Goal: Task Accomplishment & Management: Use online tool/utility

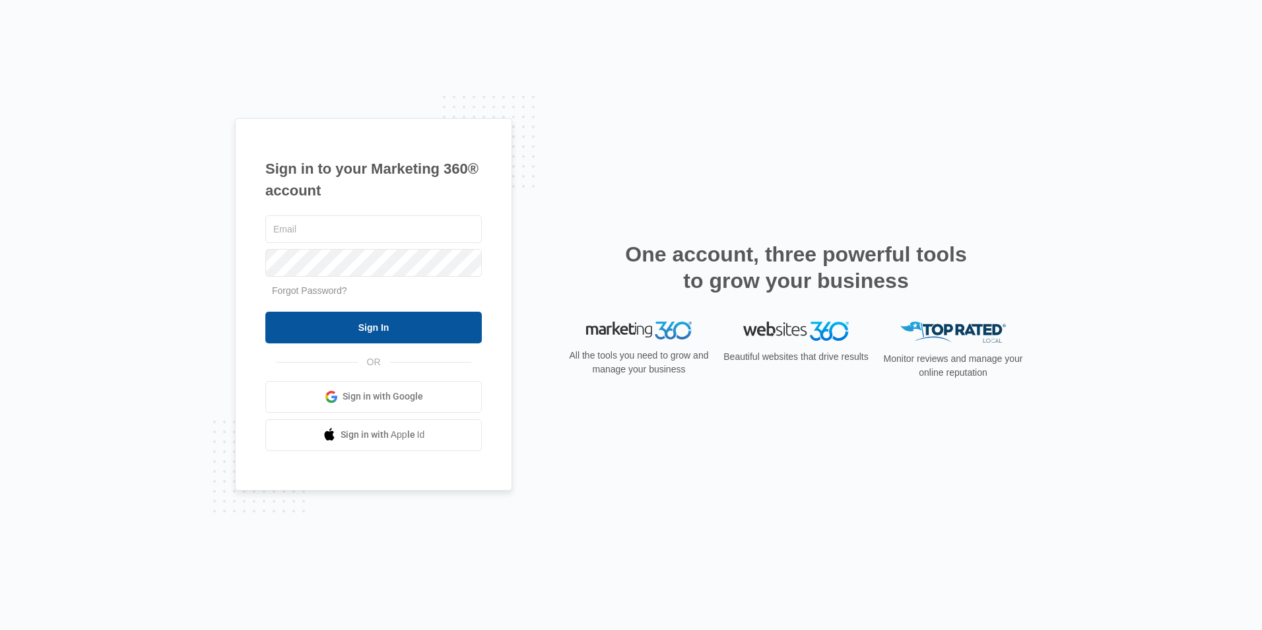
type input "[EMAIL_ADDRESS][DOMAIN_NAME]"
click at [360, 319] on input "Sign In" at bounding box center [373, 328] width 216 height 32
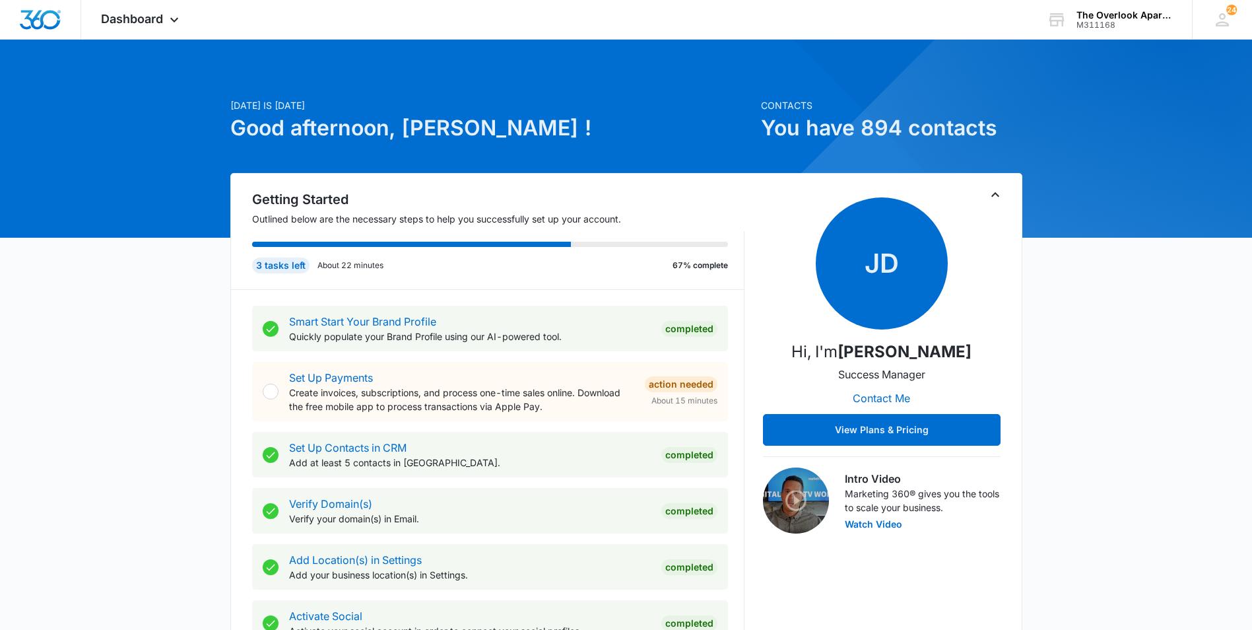
click at [165, 21] on div "Dashboard Apps Reputation Websites Forms CRM Email Social Content Ads Intellige…" at bounding box center [141, 19] width 121 height 39
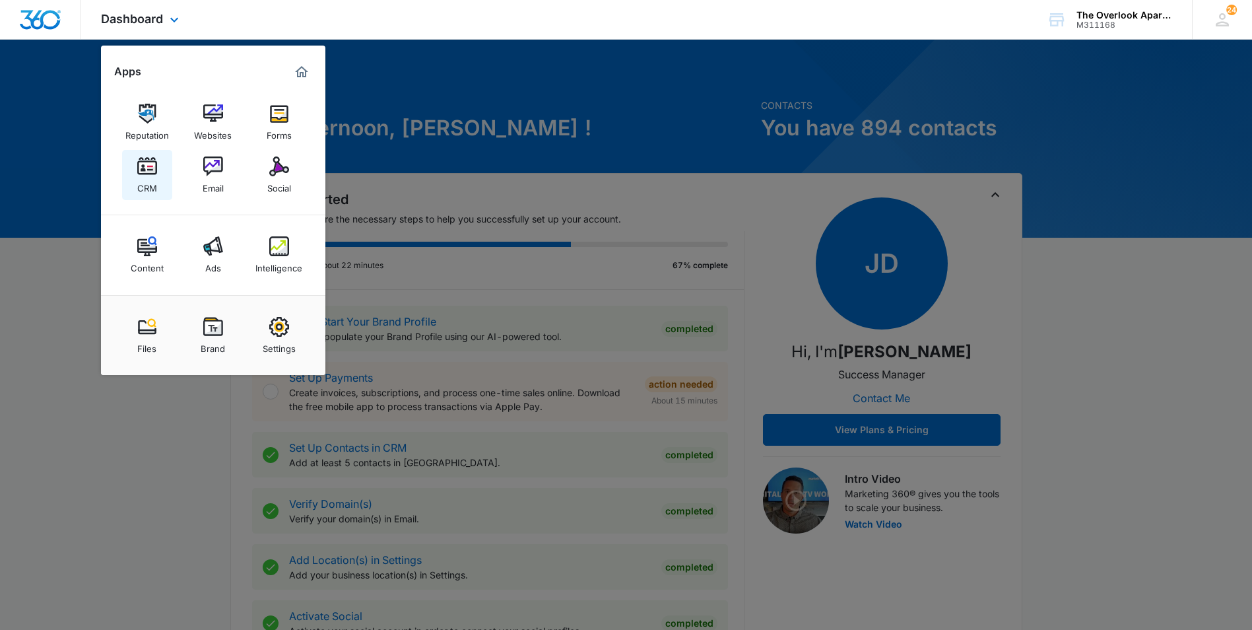
click at [135, 189] on link "CRM" at bounding box center [147, 175] width 50 height 50
